Goal: Task Accomplishment & Management: Use online tool/utility

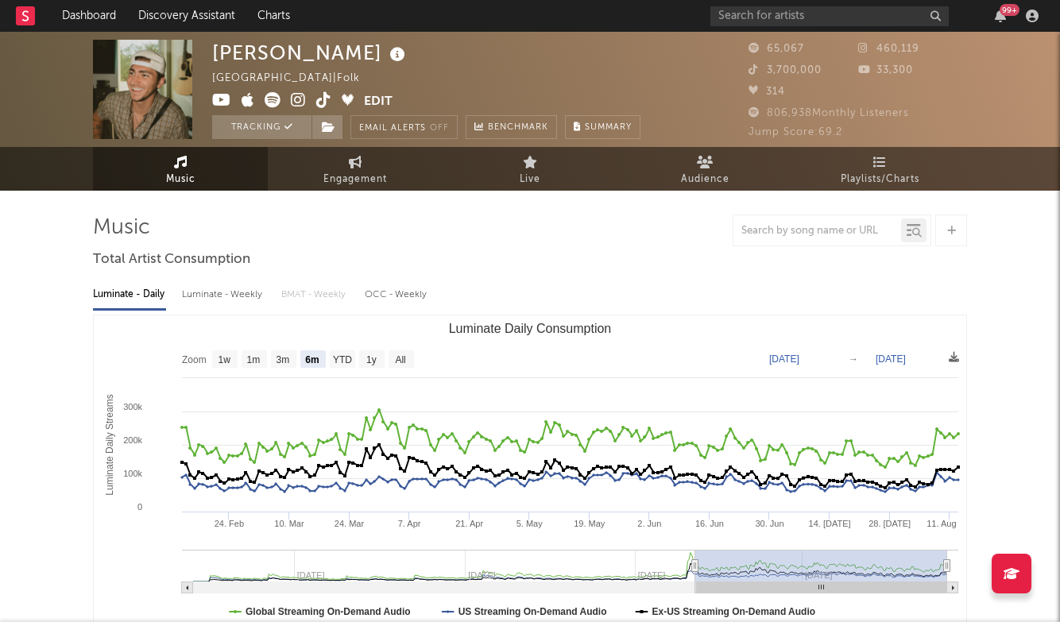
select select "6m"
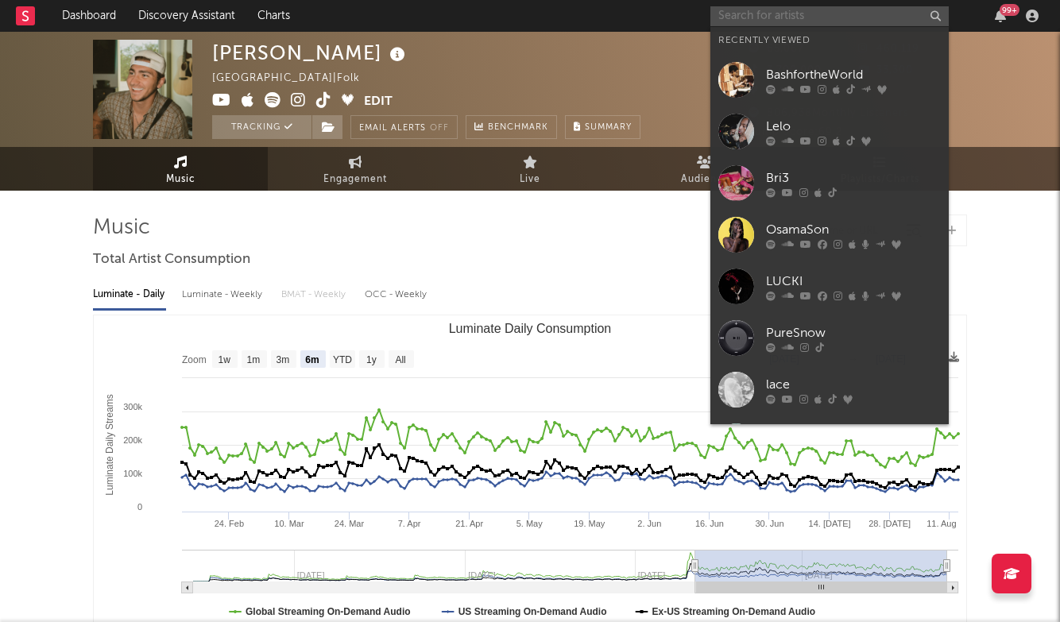
click at [785, 17] on input "text" at bounding box center [829, 16] width 238 height 20
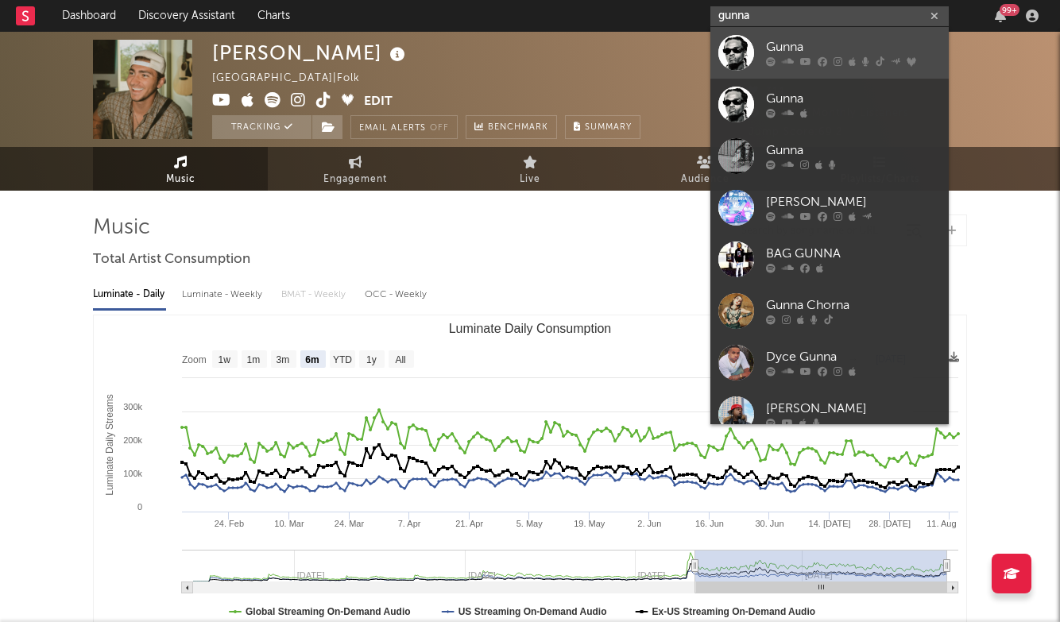
type input "gunna"
click at [799, 38] on div "Gunna" at bounding box center [853, 47] width 175 height 19
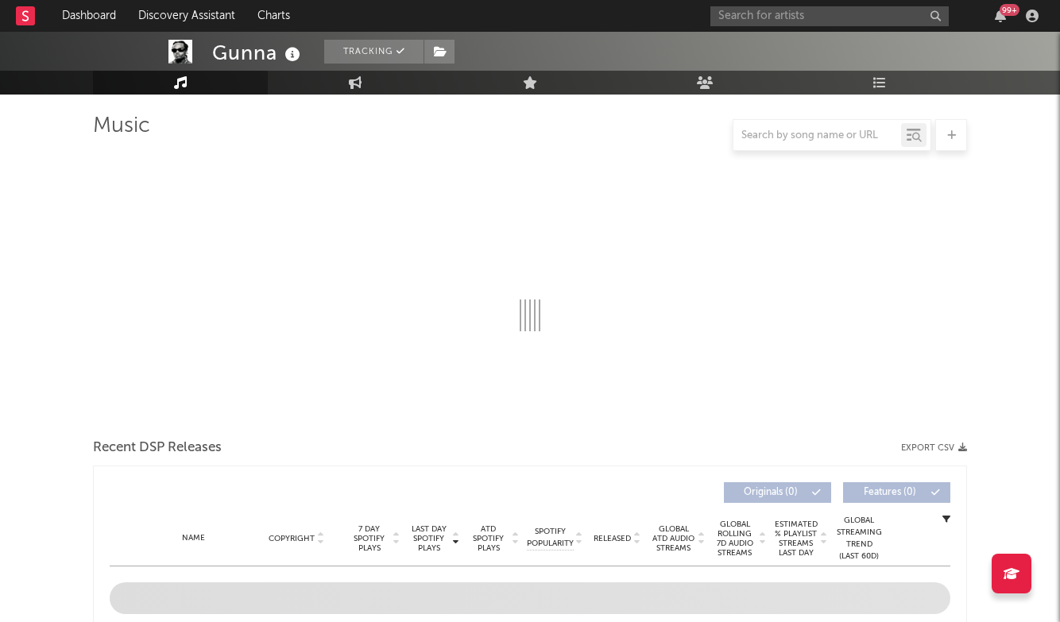
scroll to position [102, 1]
select select "6m"
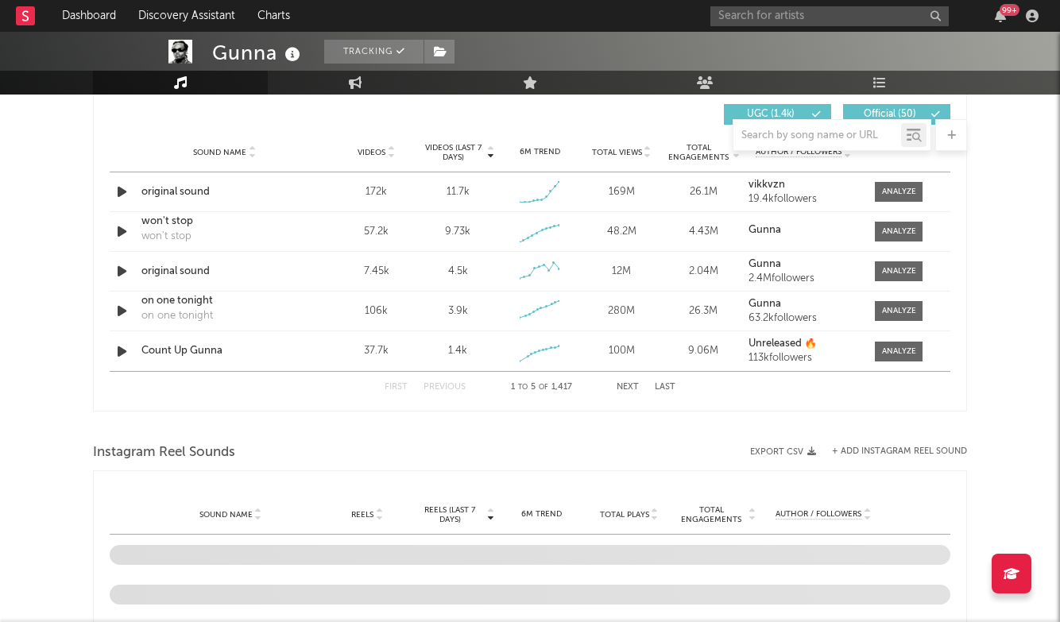
scroll to position [1078, 0]
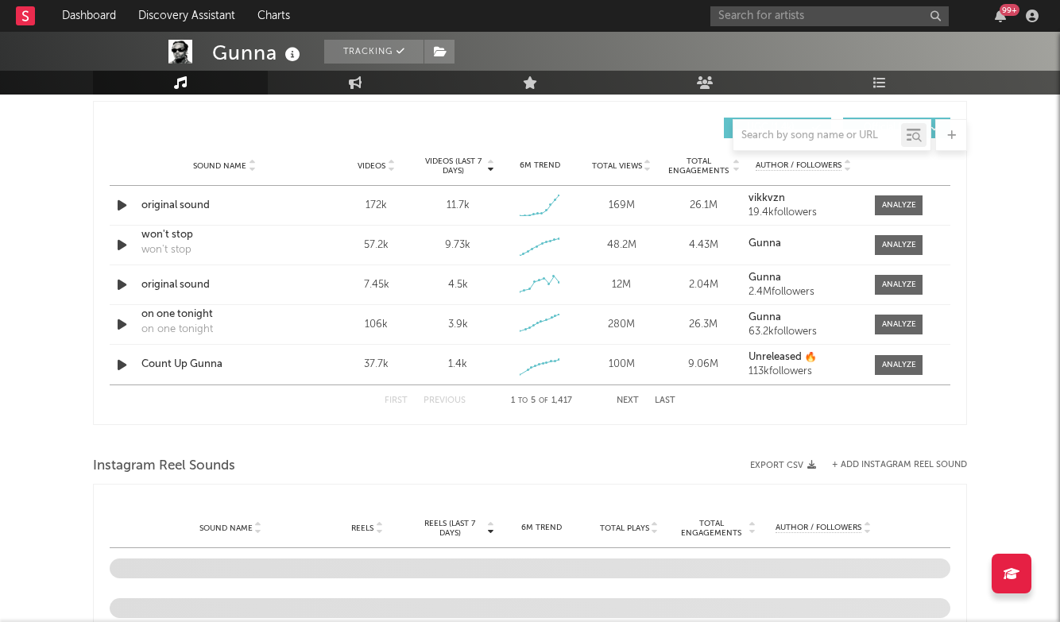
click at [658, 400] on button "Last" at bounding box center [665, 400] width 21 height 9
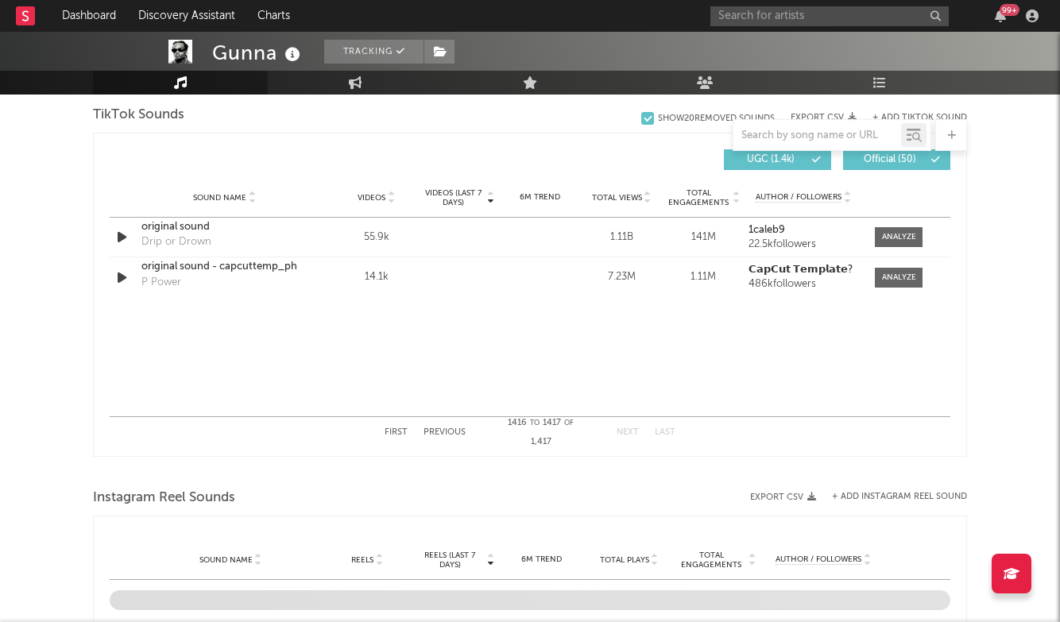
click at [458, 430] on button "Previous" at bounding box center [444, 432] width 42 height 9
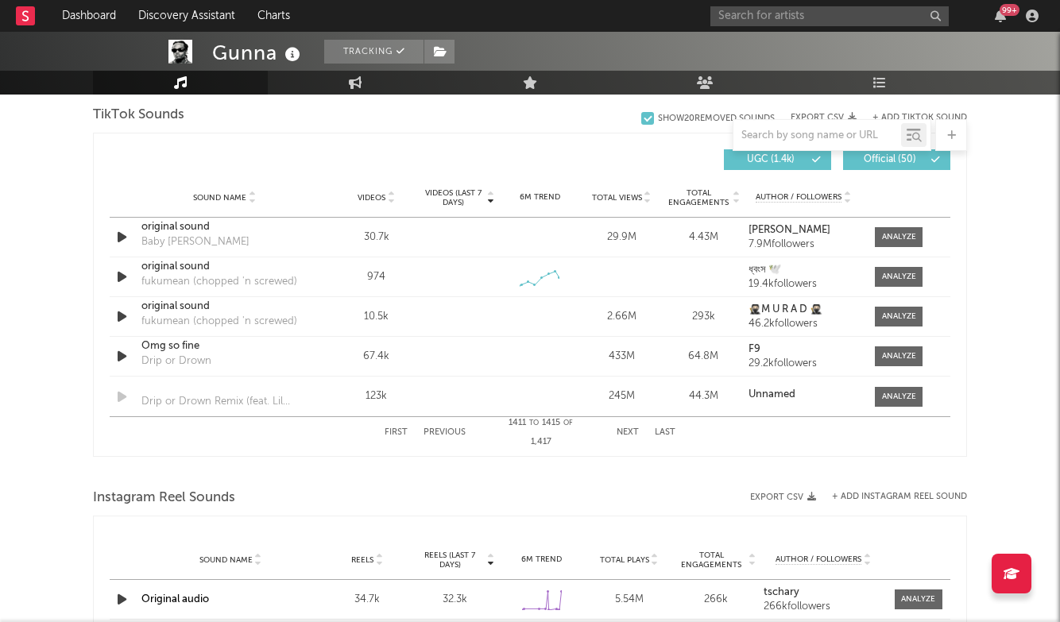
click at [458, 430] on button "Previous" at bounding box center [444, 432] width 42 height 9
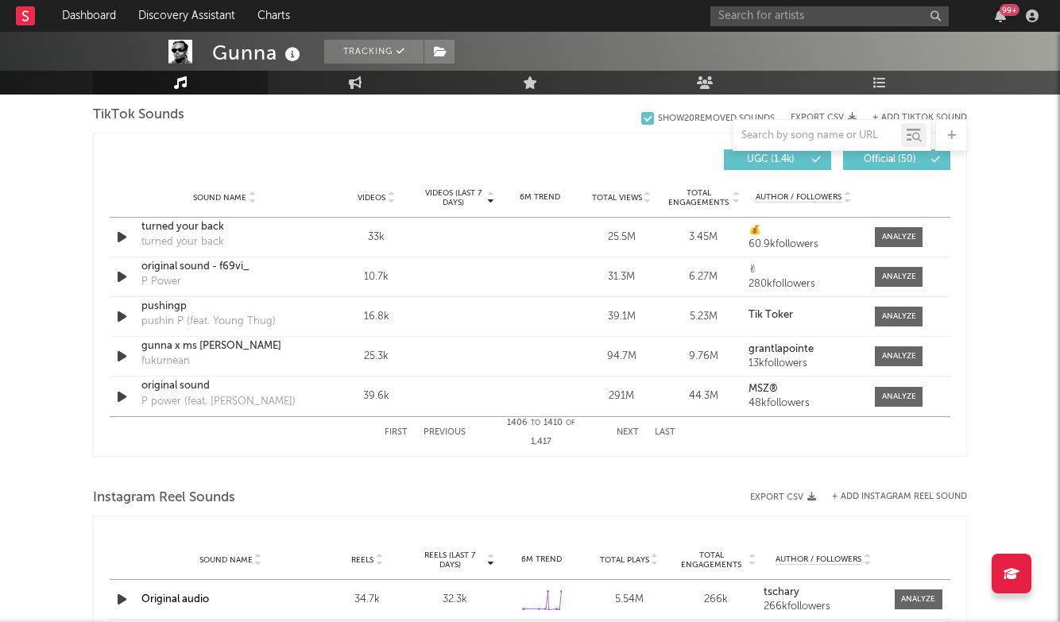
click at [458, 429] on button "Previous" at bounding box center [444, 432] width 42 height 9
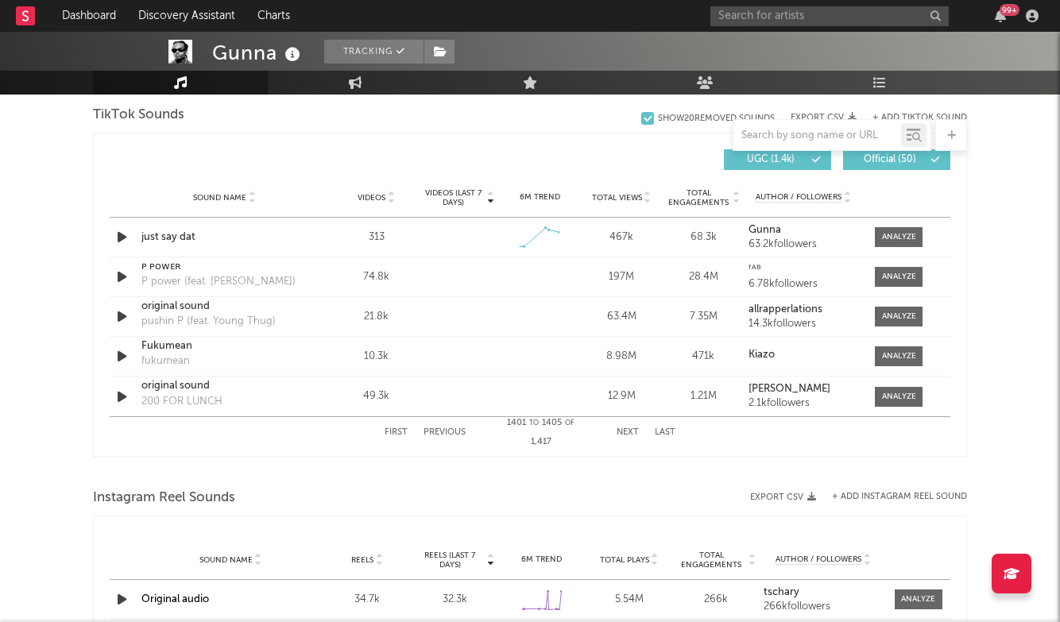
click at [458, 429] on button "Previous" at bounding box center [444, 432] width 42 height 9
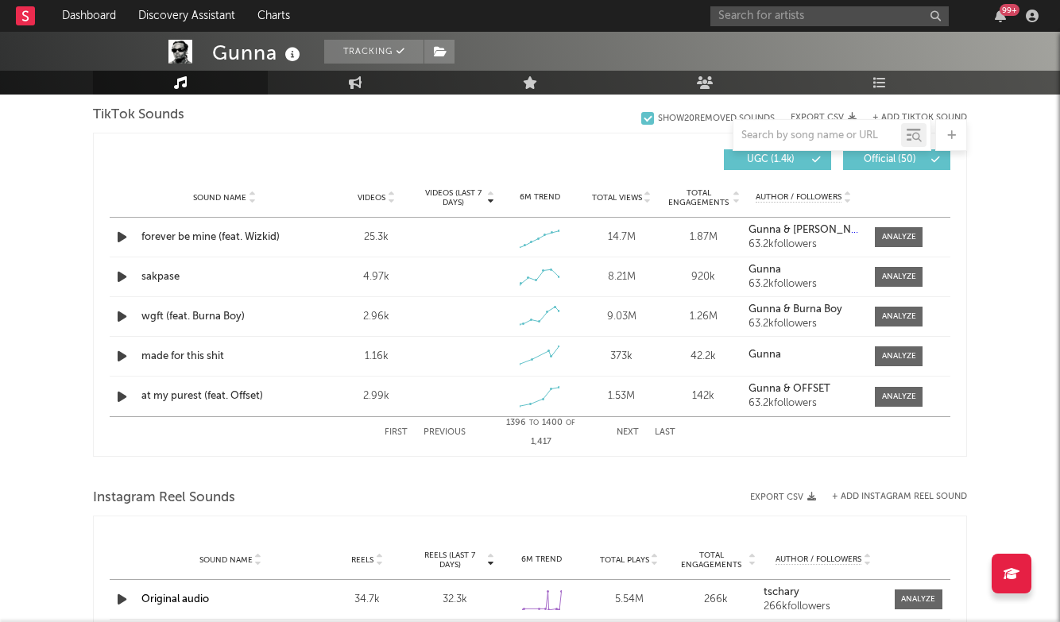
click at [458, 428] on button "Previous" at bounding box center [444, 432] width 42 height 9
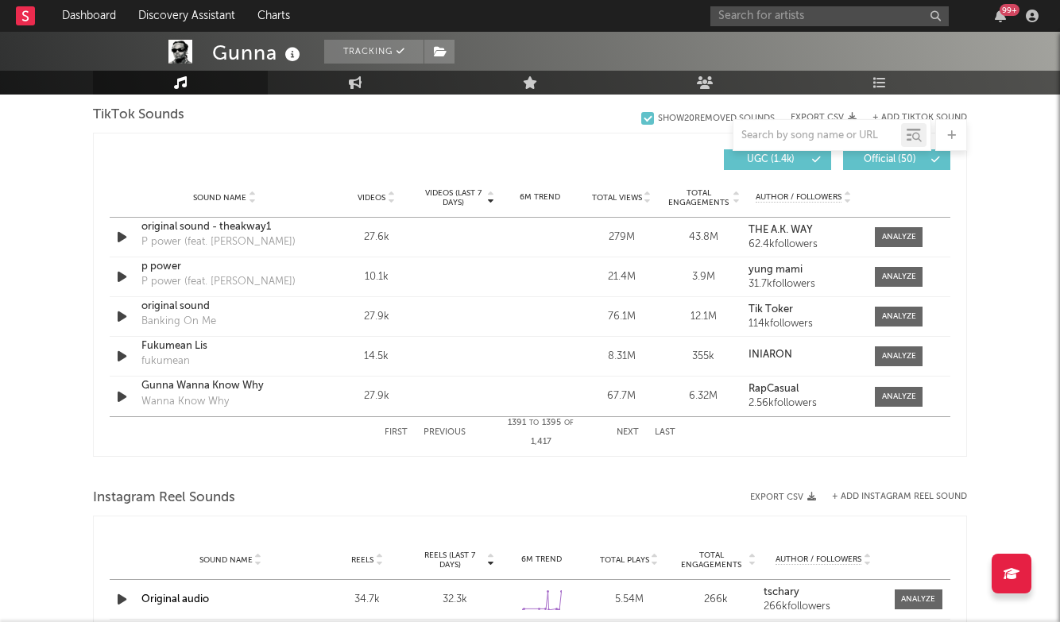
click at [622, 429] on button "Next" at bounding box center [628, 432] width 22 height 9
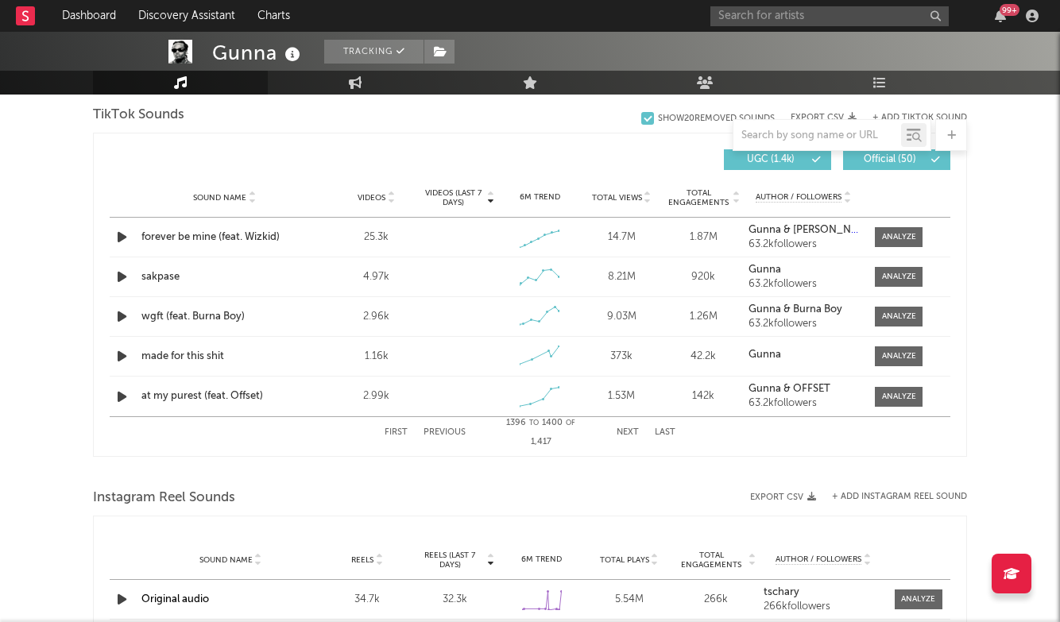
click at [962, 116] on button "+ Add TikTok Sound" at bounding box center [919, 118] width 95 height 9
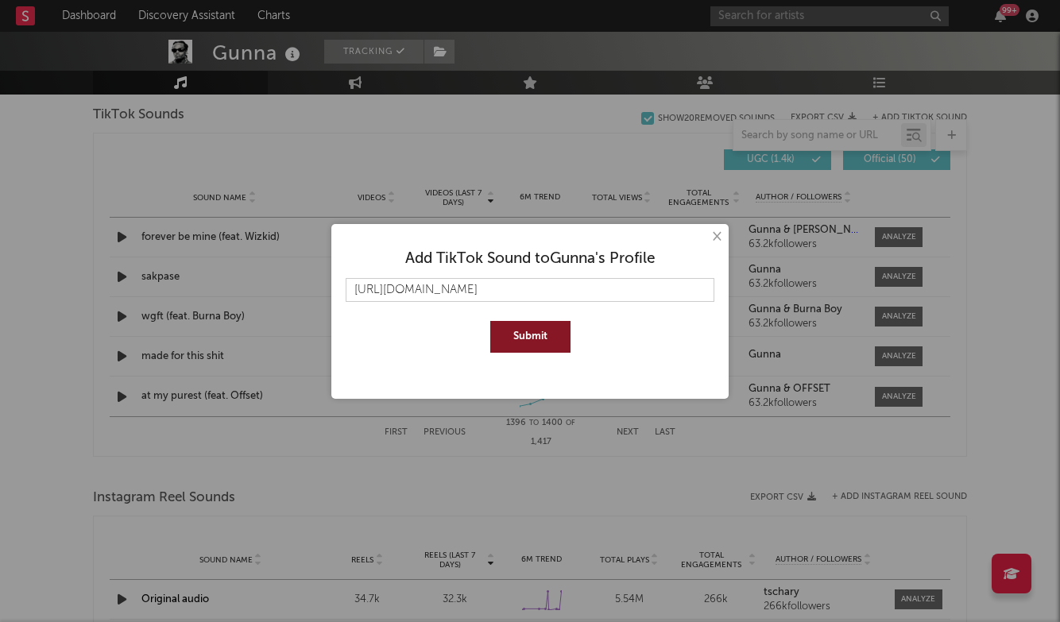
type input "https://www.tiktok.com/music/endless-7535927422699685905?is_from_webapp=1&sende…"
click at [510, 336] on button "Submit" at bounding box center [530, 337] width 80 height 32
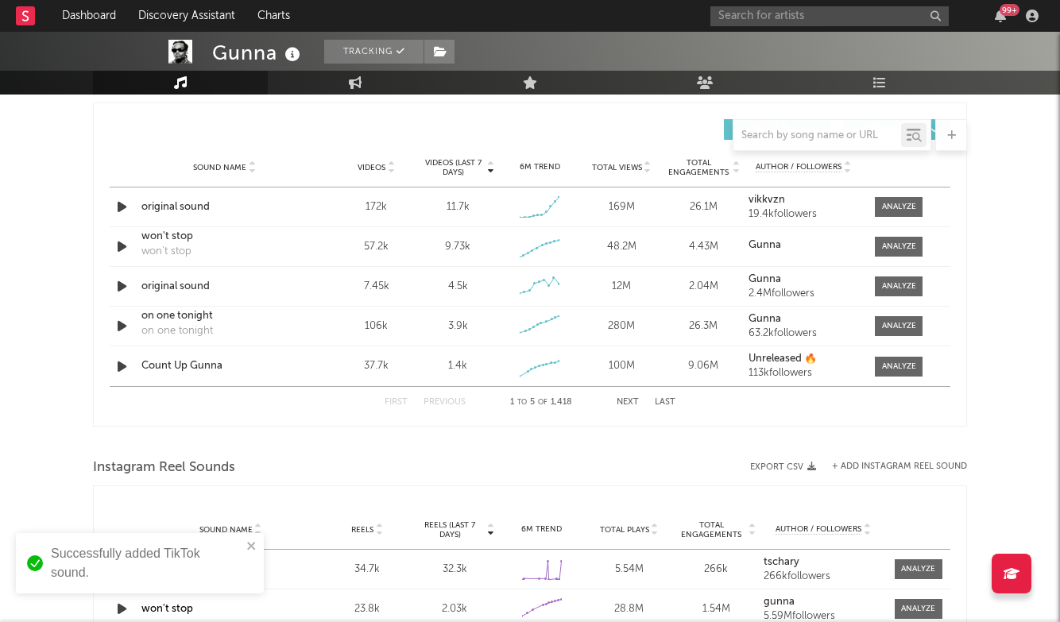
scroll to position [1107, 0]
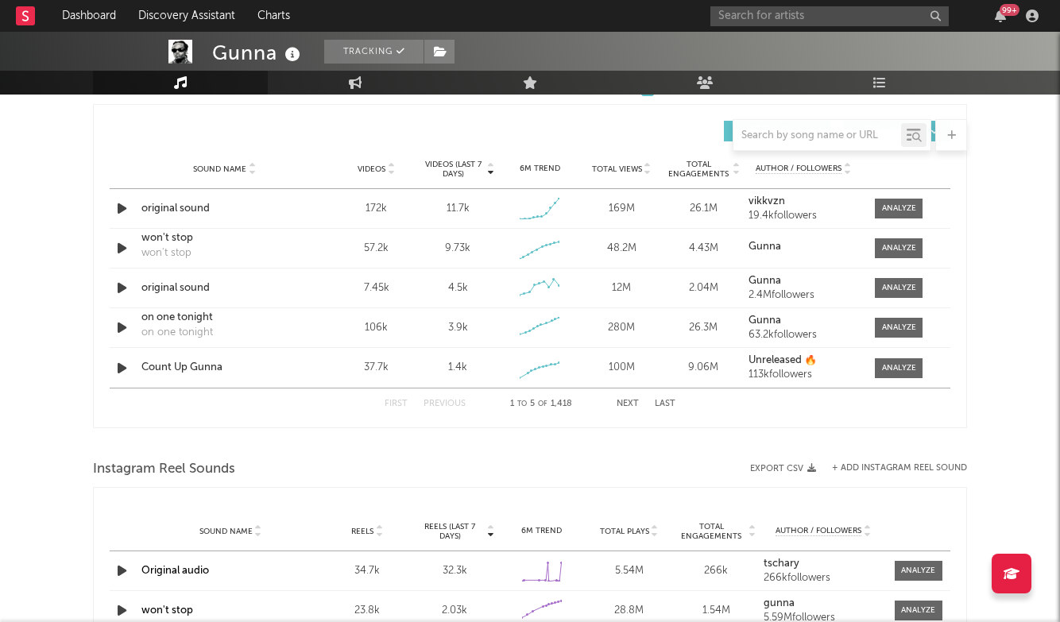
click at [659, 404] on button "Last" at bounding box center [665, 404] width 21 height 9
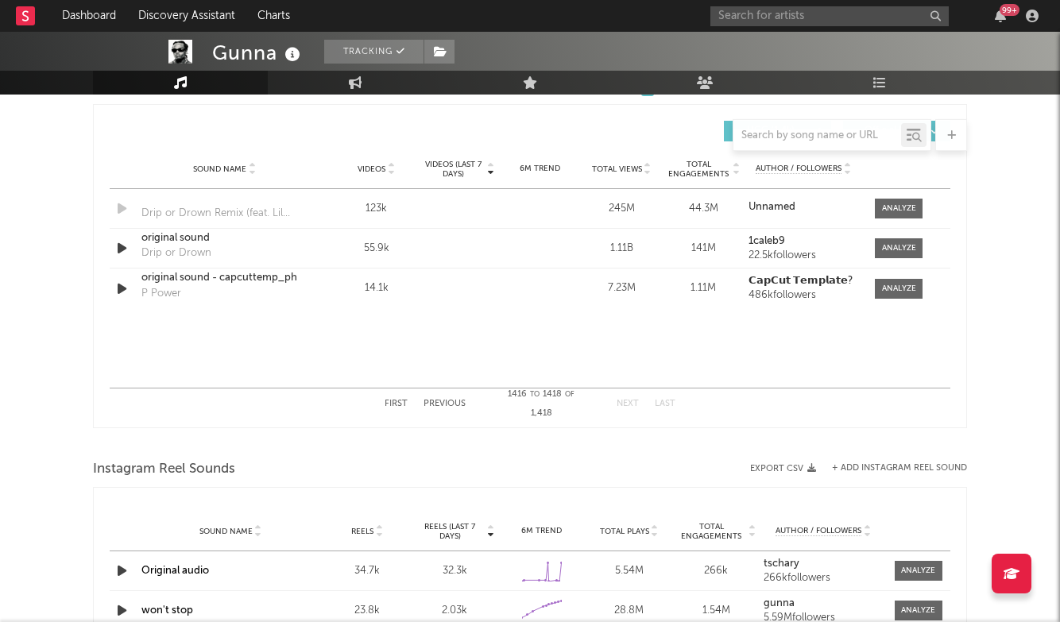
click at [443, 408] on button "Previous" at bounding box center [444, 404] width 42 height 9
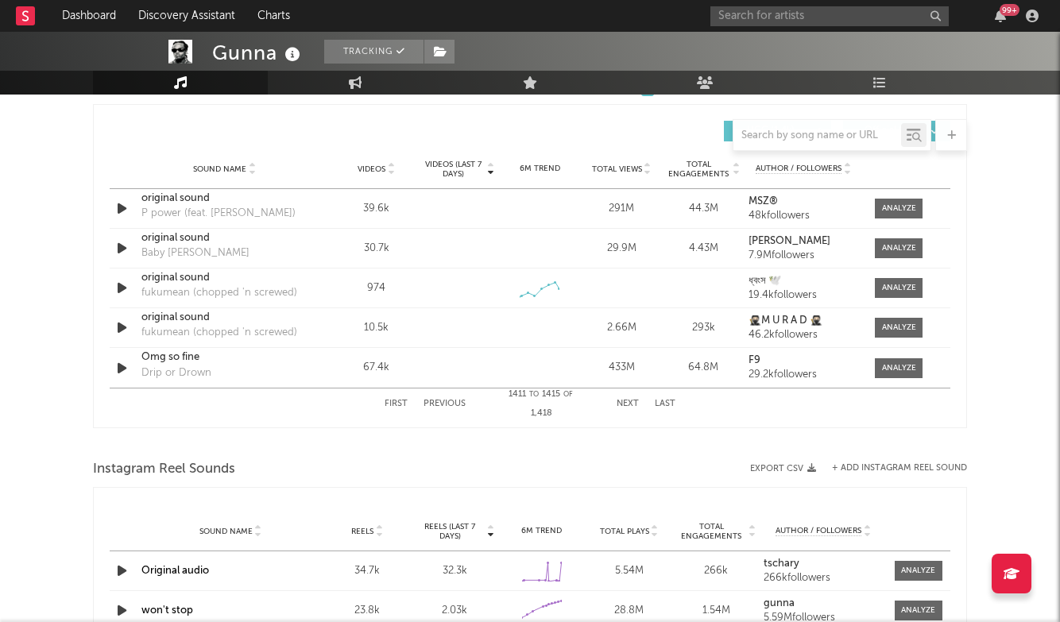
click at [443, 408] on button "Previous" at bounding box center [444, 404] width 42 height 9
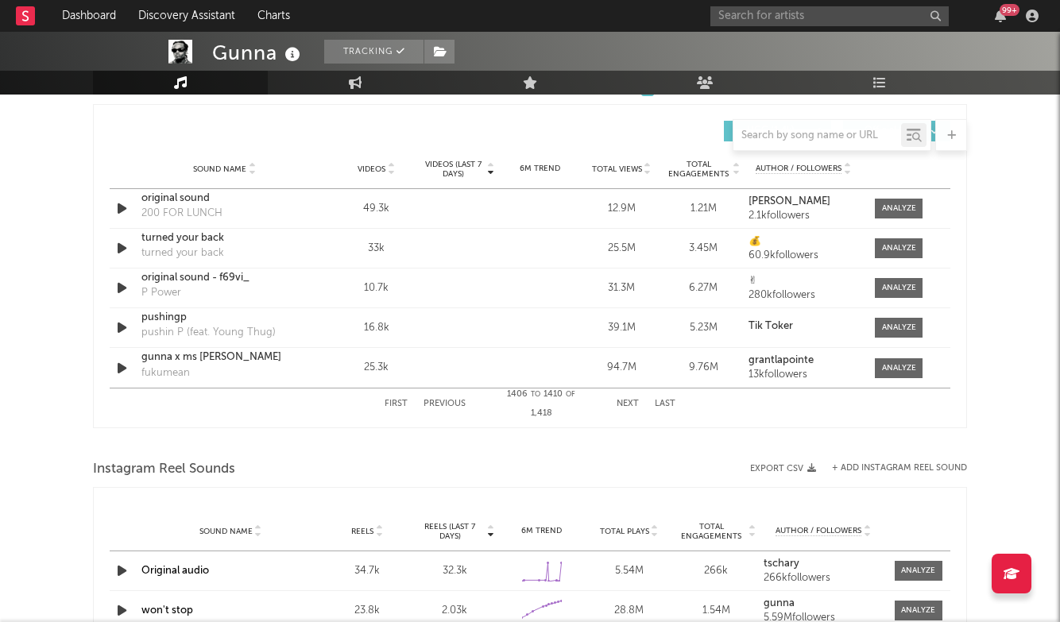
click at [443, 408] on button "Previous" at bounding box center [444, 404] width 42 height 9
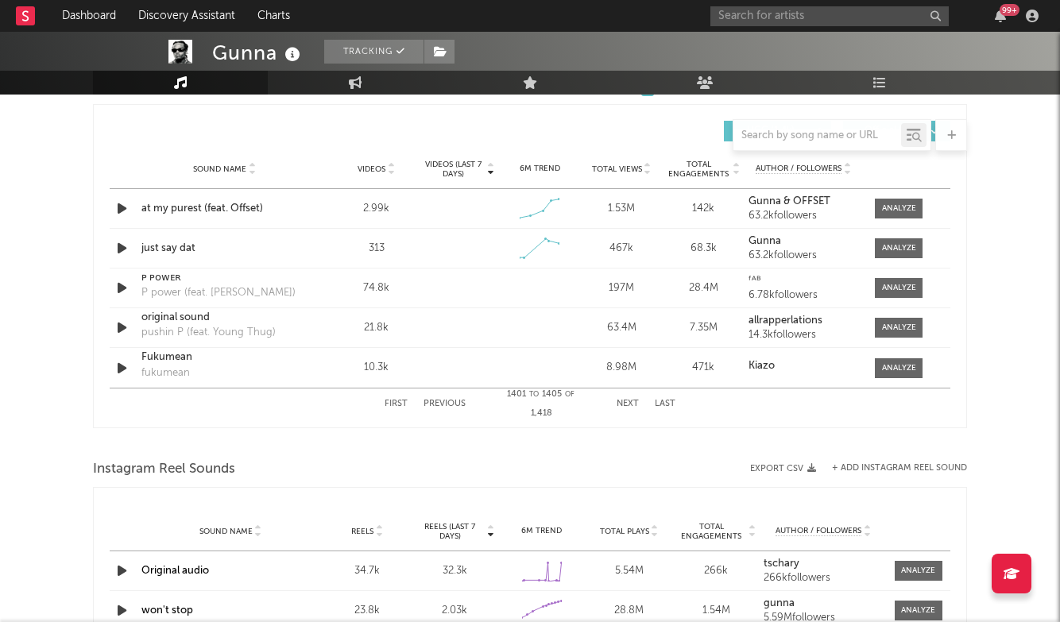
click at [443, 408] on button "Previous" at bounding box center [444, 404] width 42 height 9
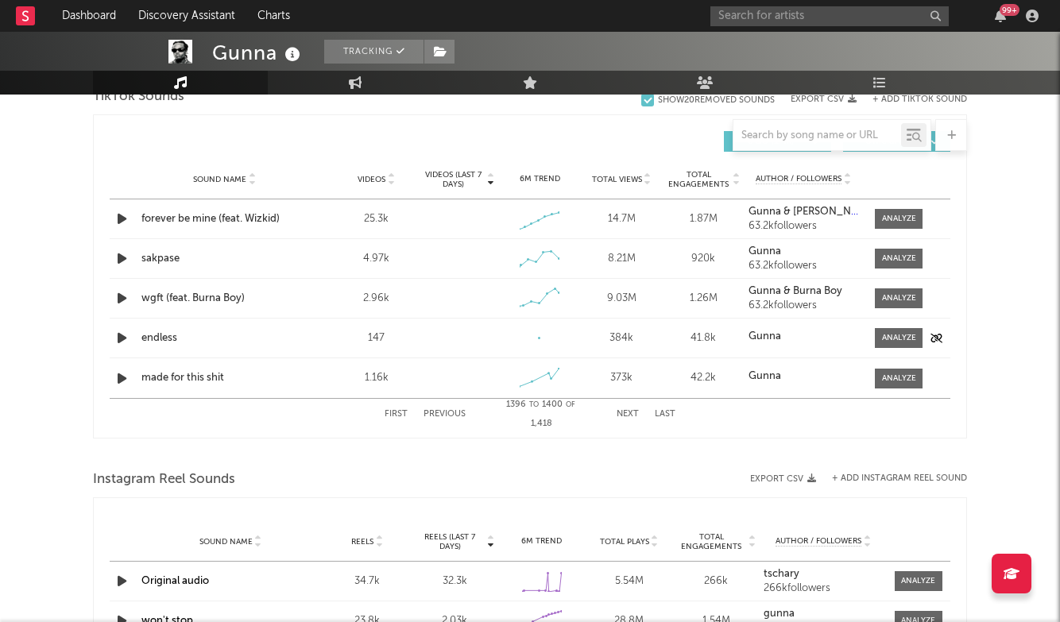
scroll to position [1095, 0]
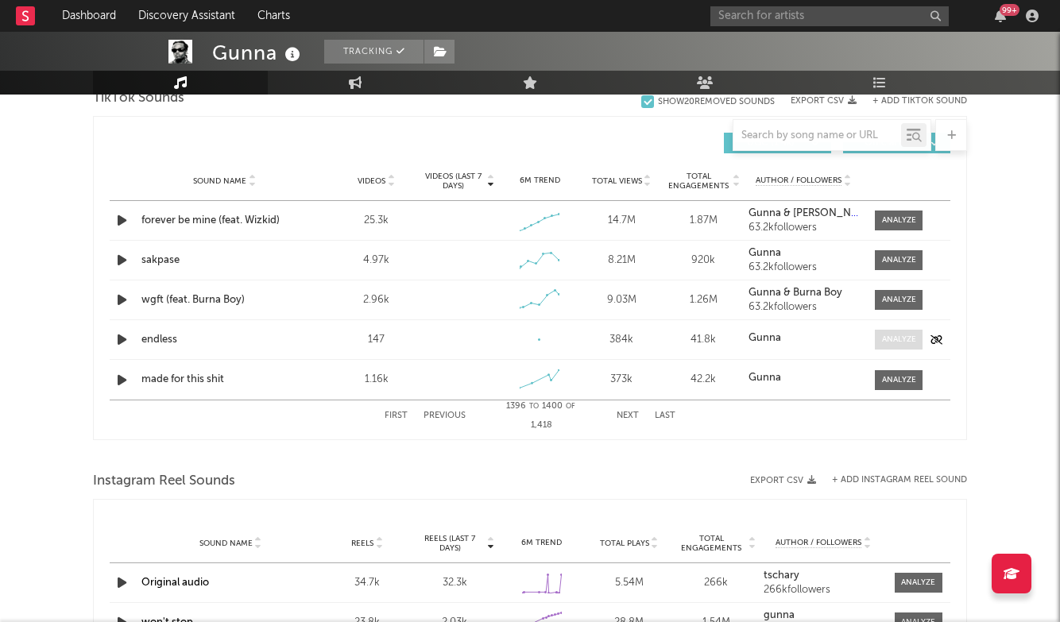
click at [903, 343] on div at bounding box center [899, 340] width 34 height 12
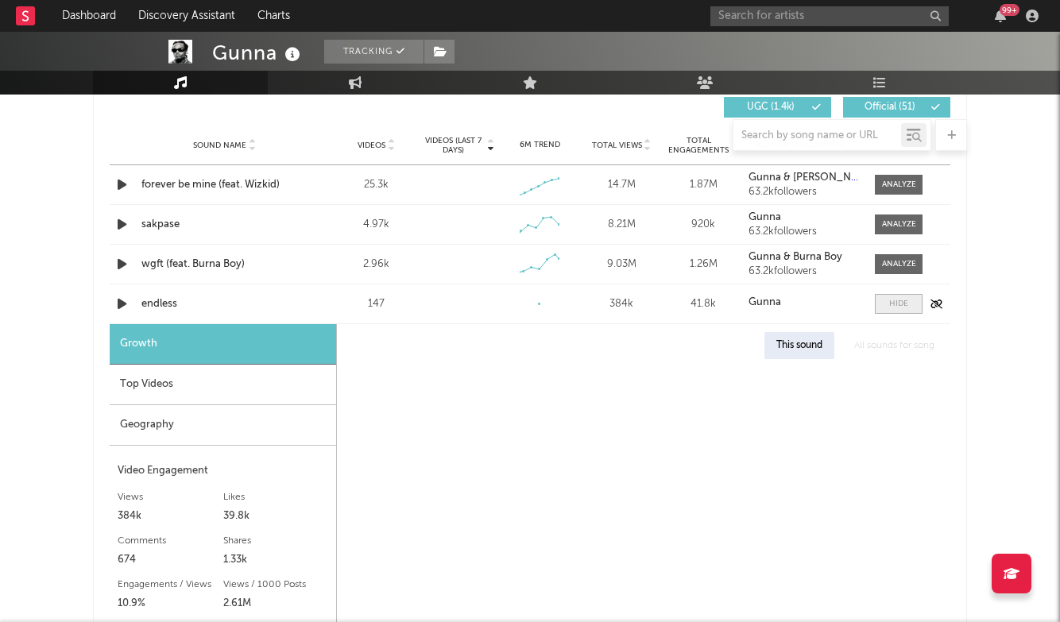
scroll to position [1151, 0]
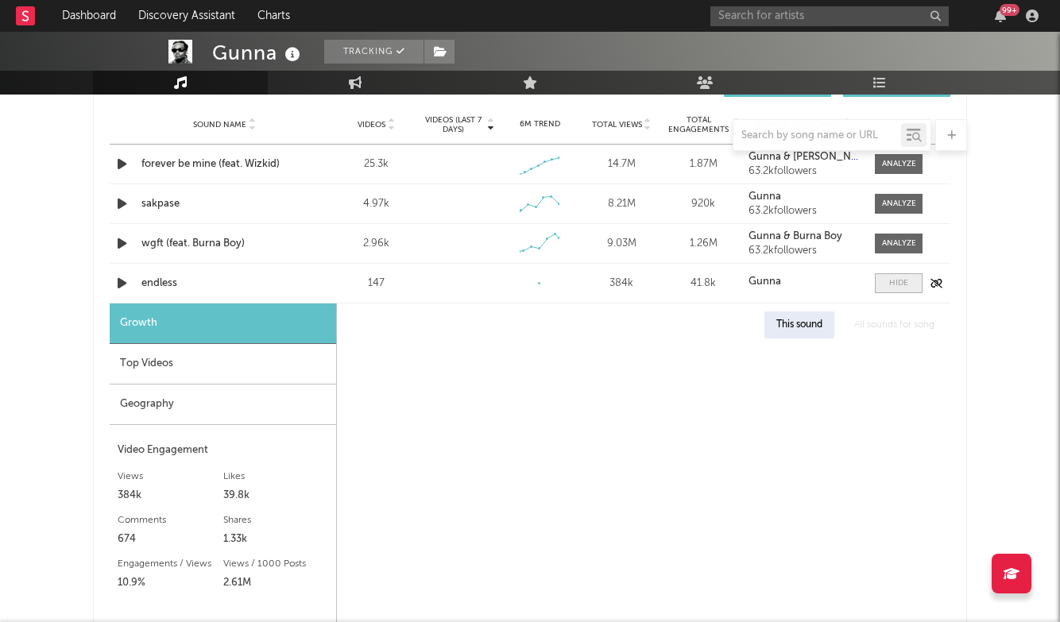
select select "1w"
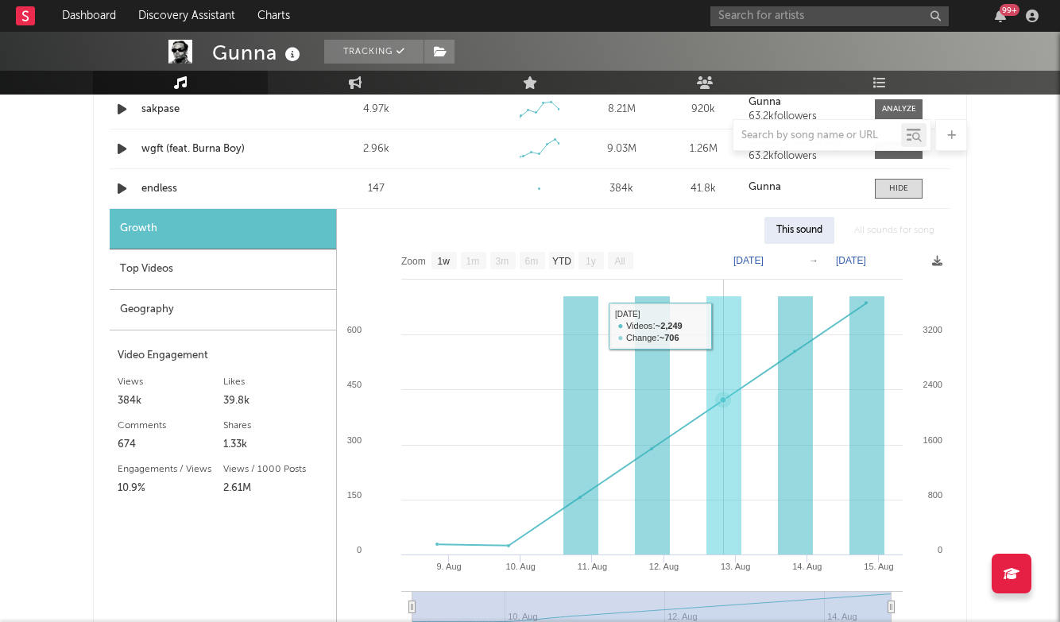
scroll to position [1274, 0]
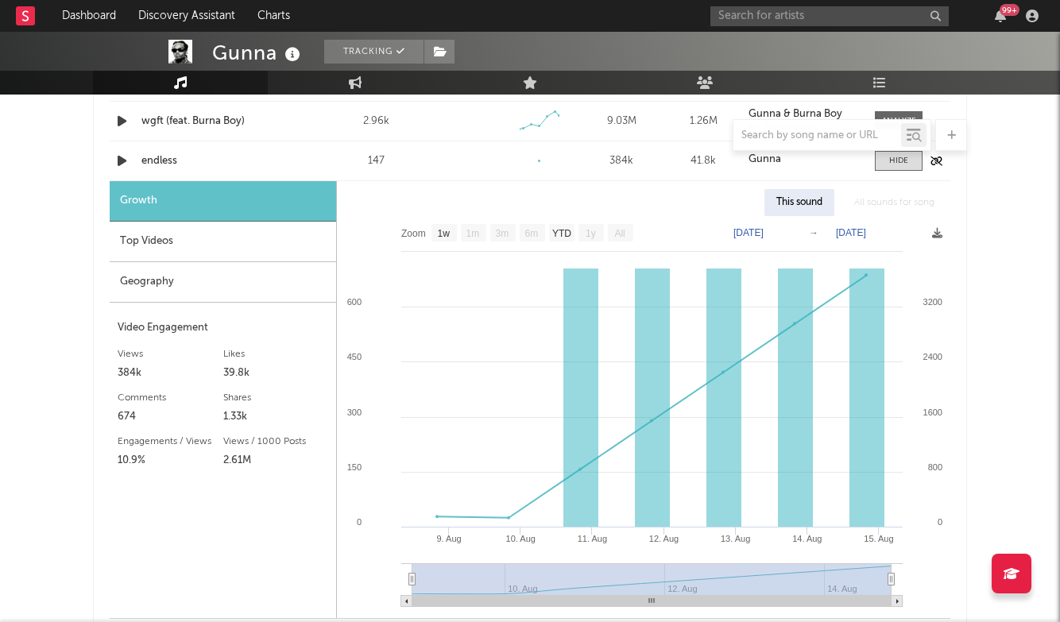
click at [160, 157] on div "endless" at bounding box center [224, 161] width 166 height 16
click at [246, 256] on div "Top Videos" at bounding box center [223, 242] width 226 height 41
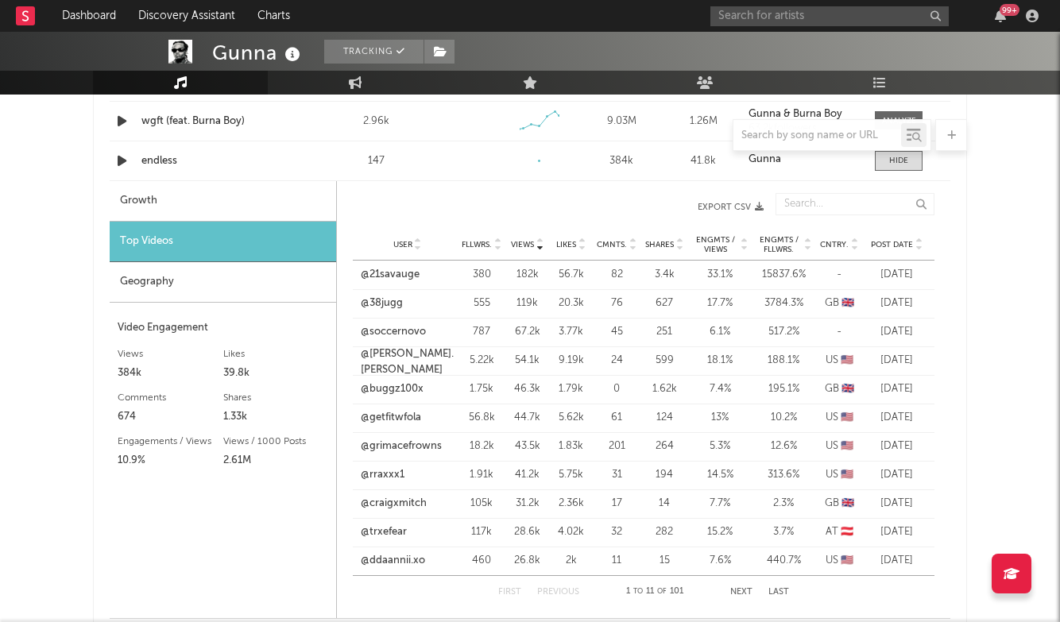
click at [891, 245] on span "Post Date" at bounding box center [892, 245] width 42 height 10
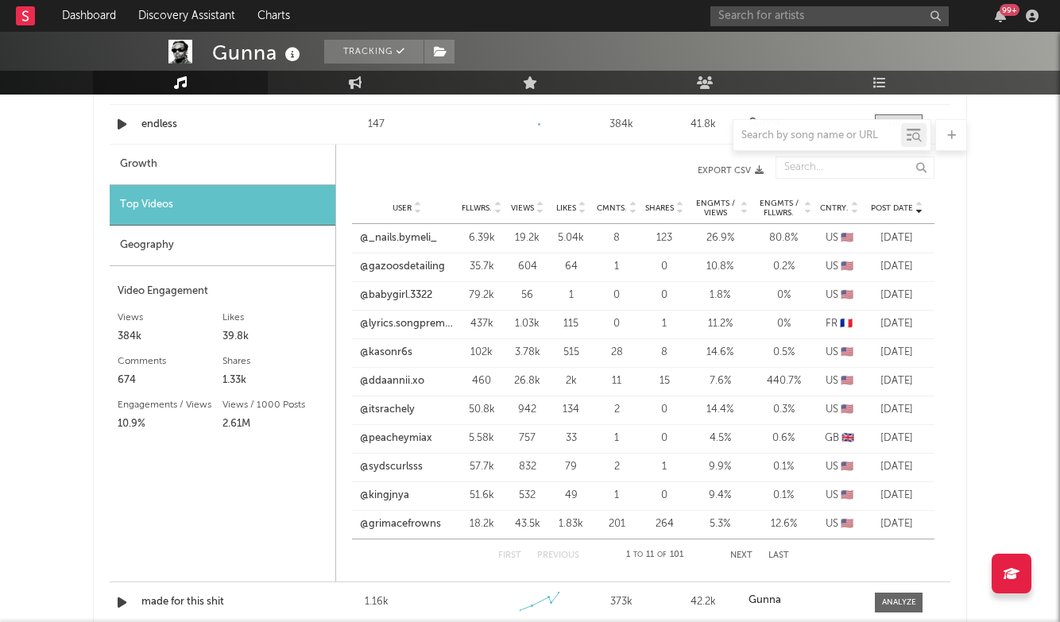
scroll to position [1311, 0]
click at [532, 201] on div "Views" at bounding box center [527, 207] width 36 height 12
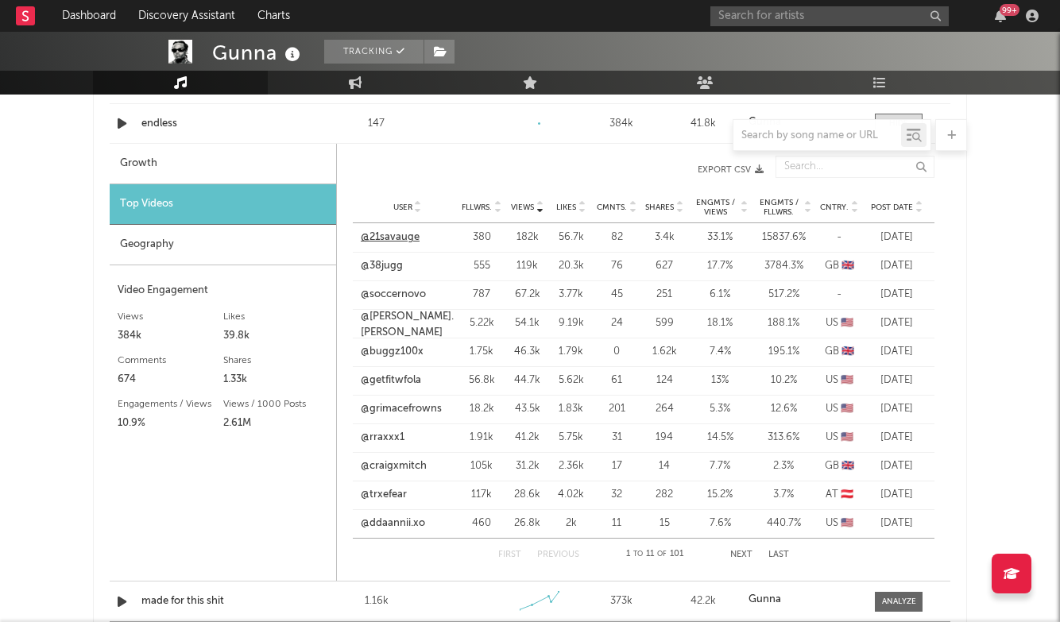
click at [410, 234] on link "@21savauge" at bounding box center [390, 238] width 59 height 16
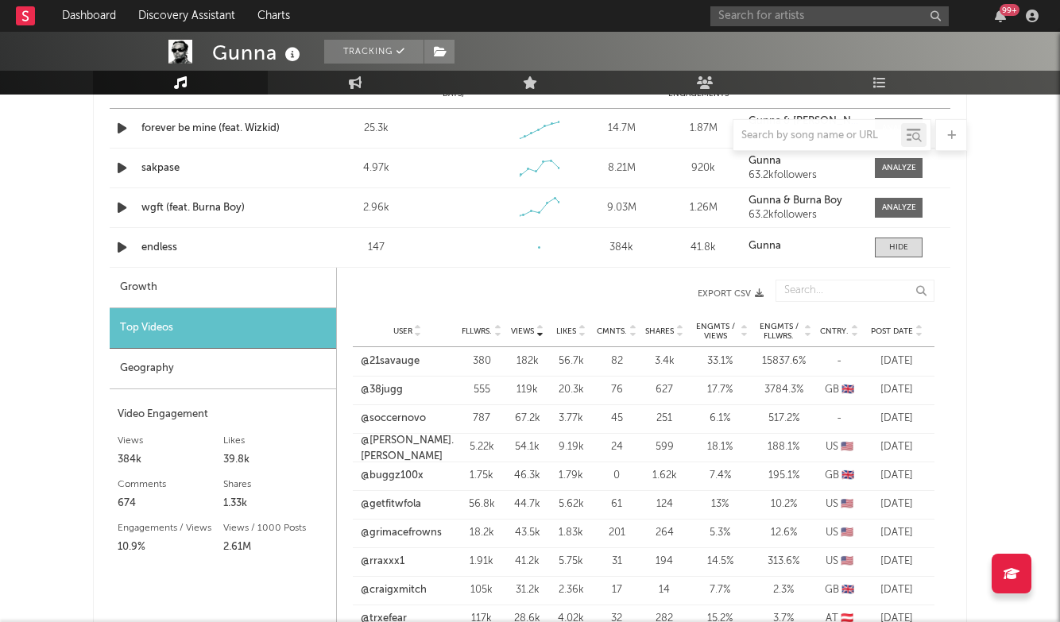
scroll to position [1078, 0]
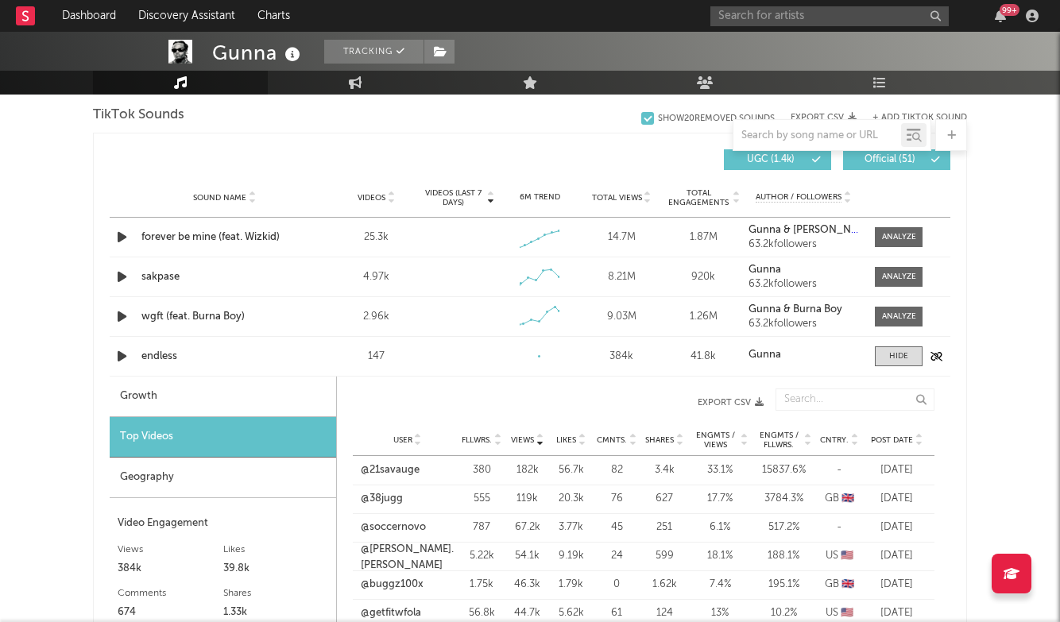
click at [891, 345] on div "Sound Name endless Videos 147 Videos (last 7 days) Weekly Growth % 6M Trend Cre…" at bounding box center [530, 356] width 841 height 39
click at [895, 358] on div at bounding box center [898, 356] width 19 height 12
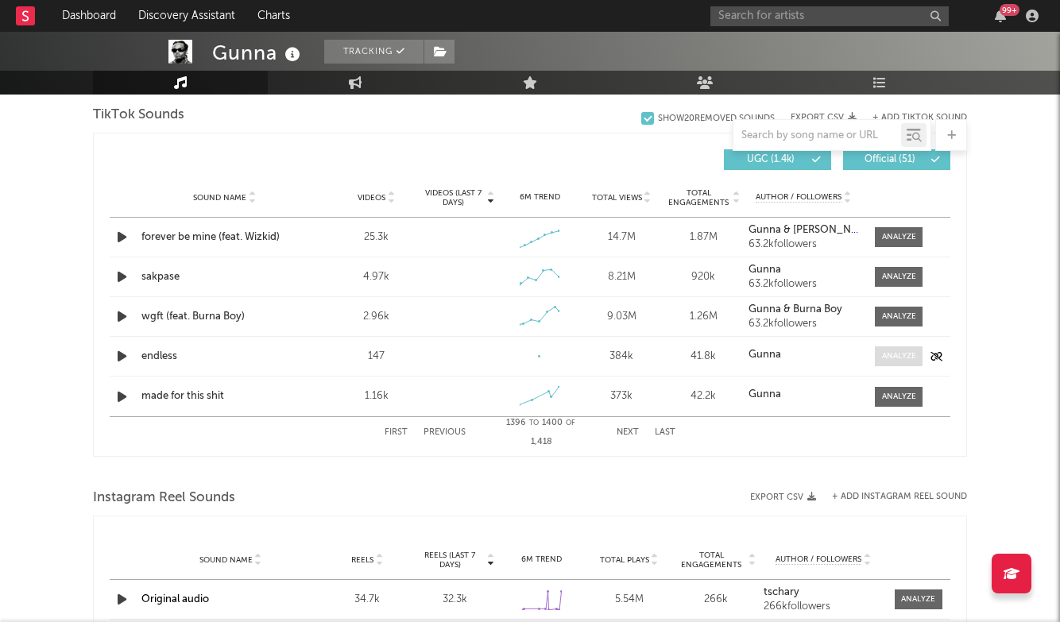
click at [886, 353] on div at bounding box center [899, 356] width 34 height 12
select select "1w"
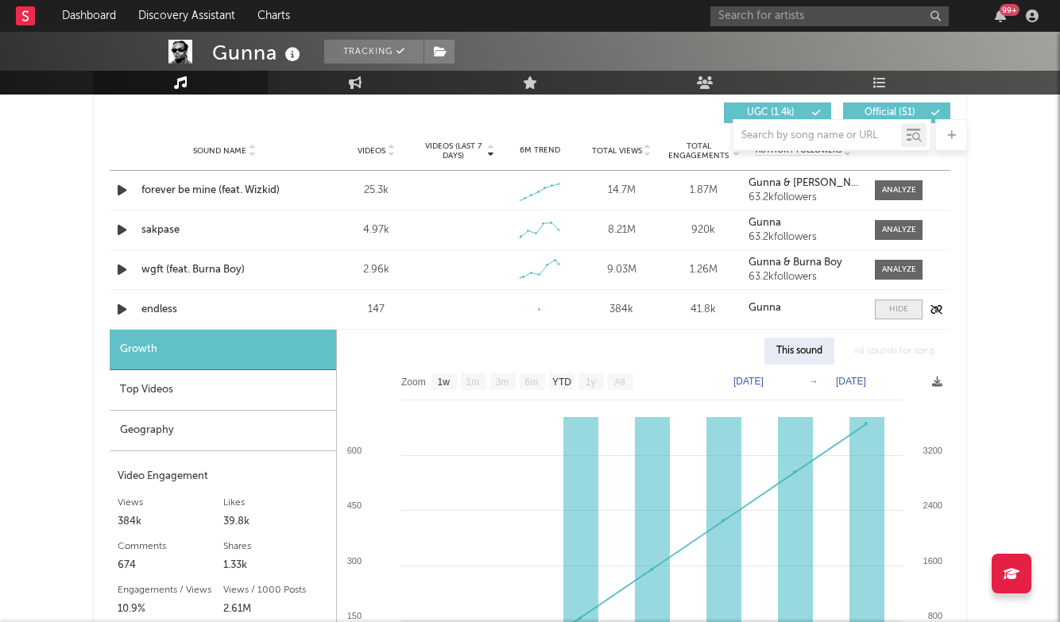
scroll to position [1151, 0]
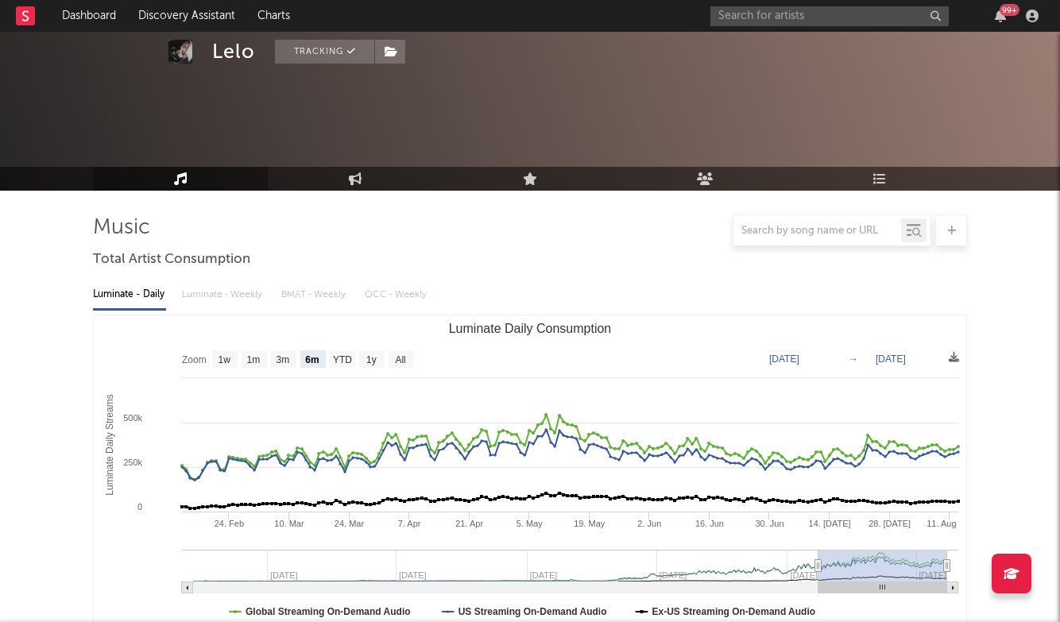
select select "6m"
